Goal: Information Seeking & Learning: Learn about a topic

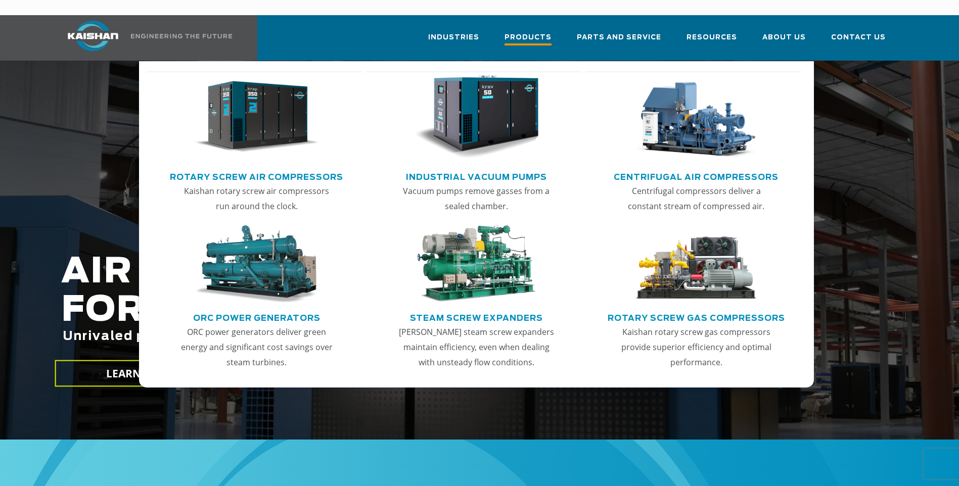
click at [542, 32] on span "Products" at bounding box center [527, 39] width 47 height 14
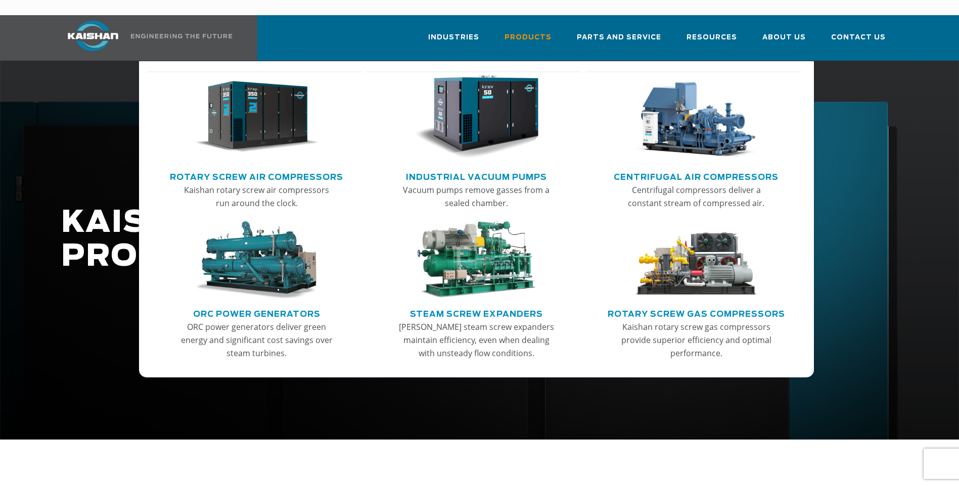
click at [261, 168] on link "Rotary Screw Air Compressors" at bounding box center [256, 175] width 173 height 15
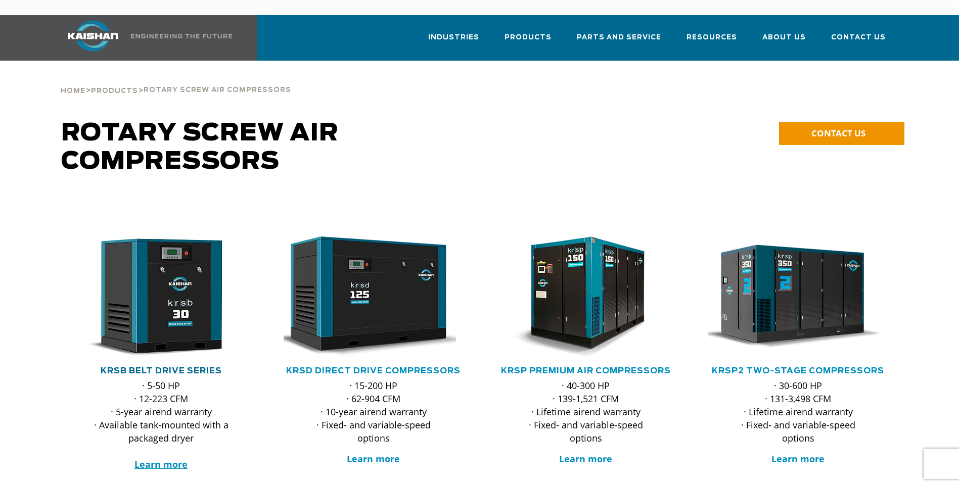
click at [177, 367] on link "KRSB Belt Drive Series" at bounding box center [161, 371] width 121 height 8
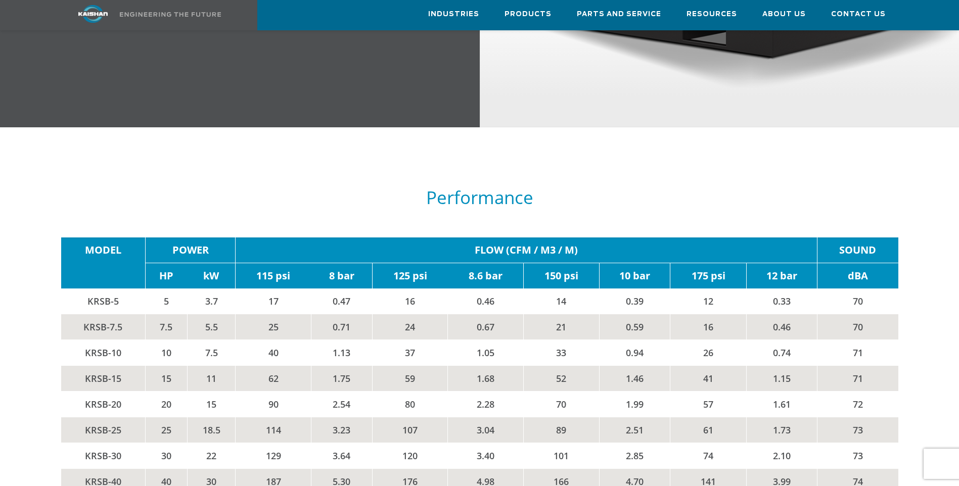
scroll to position [1684, 0]
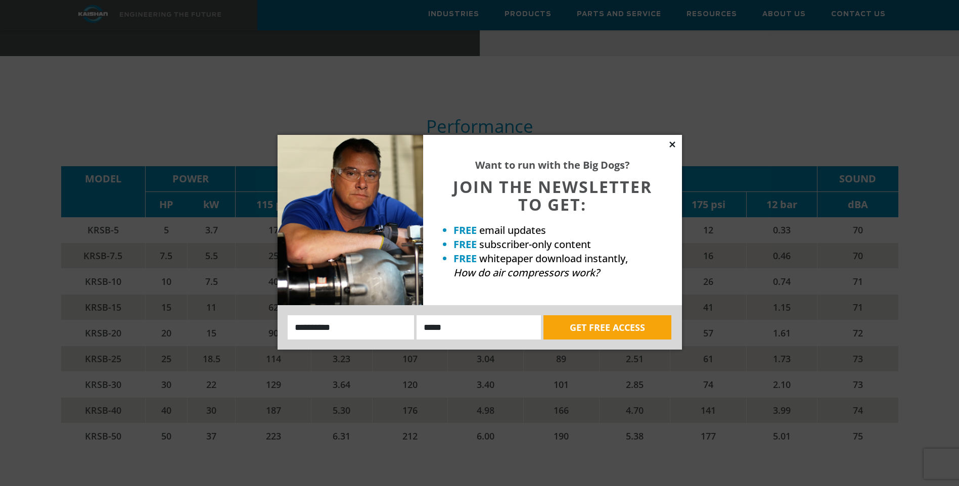
click at [672, 144] on icon at bounding box center [672, 144] width 6 height 6
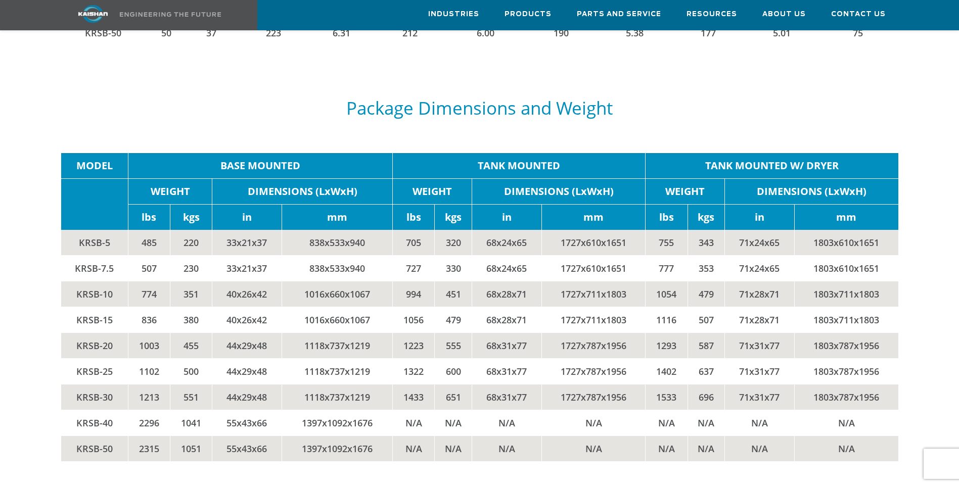
scroll to position [2088, 0]
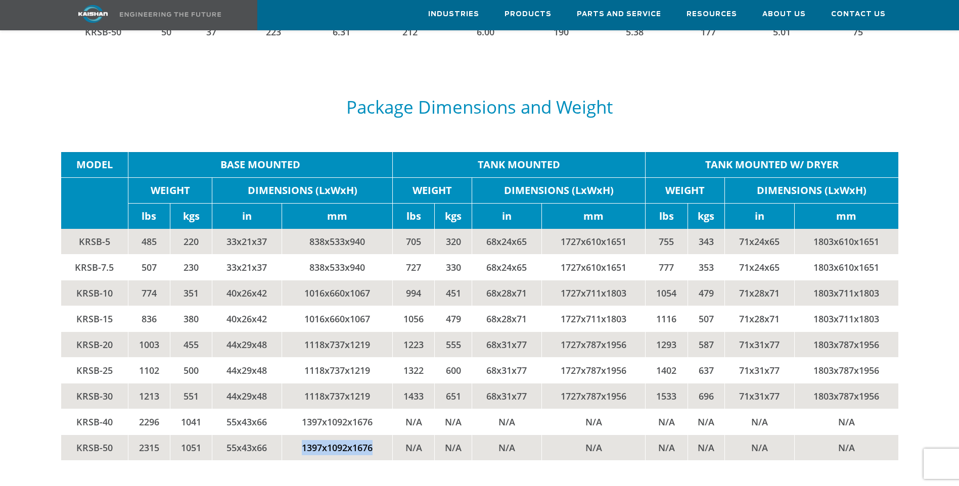
drag, startPoint x: 300, startPoint y: 432, endPoint x: 381, endPoint y: 434, distance: 81.4
click at [381, 435] on td "1397x1092x1676" at bounding box center [336, 448] width 111 height 26
drag, startPoint x: 381, startPoint y: 434, endPoint x: 375, endPoint y: 439, distance: 7.9
click at [375, 439] on td "1397x1092x1676" at bounding box center [336, 448] width 111 height 26
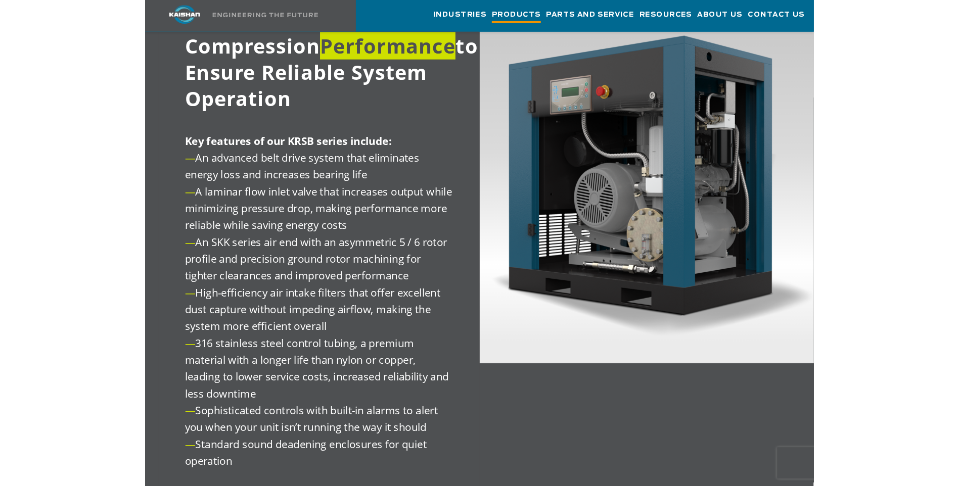
scroll to position [1213, 0]
